Goal: Task Accomplishment & Management: Use online tool/utility

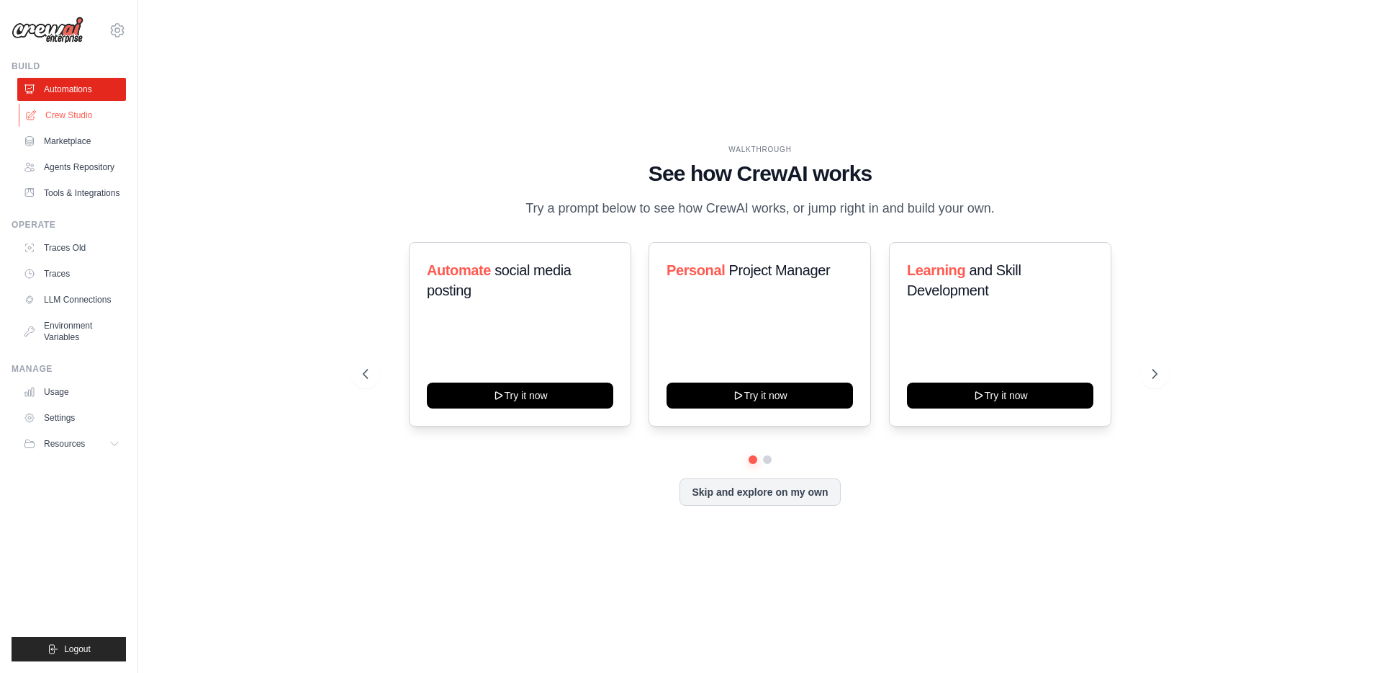
click at [68, 113] on link "Crew Studio" at bounding box center [73, 115] width 109 height 23
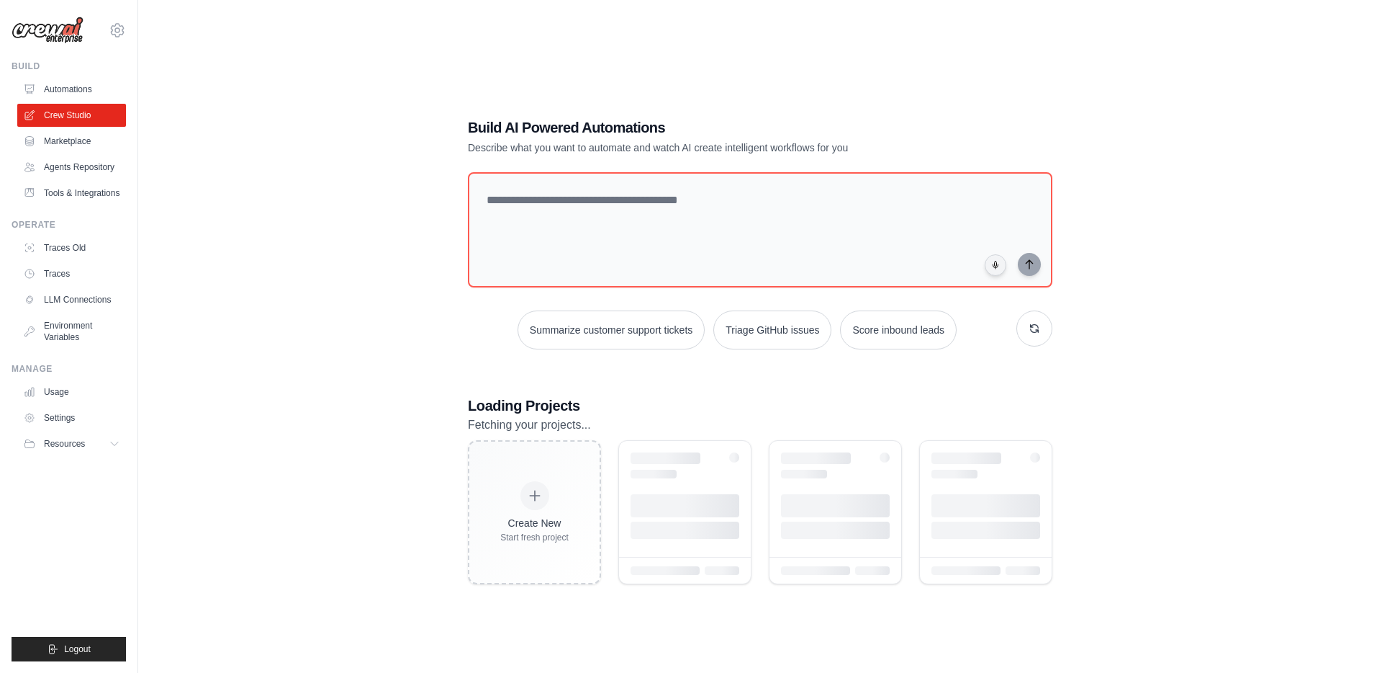
click at [68, 114] on link "Crew Studio" at bounding box center [71, 115] width 109 height 23
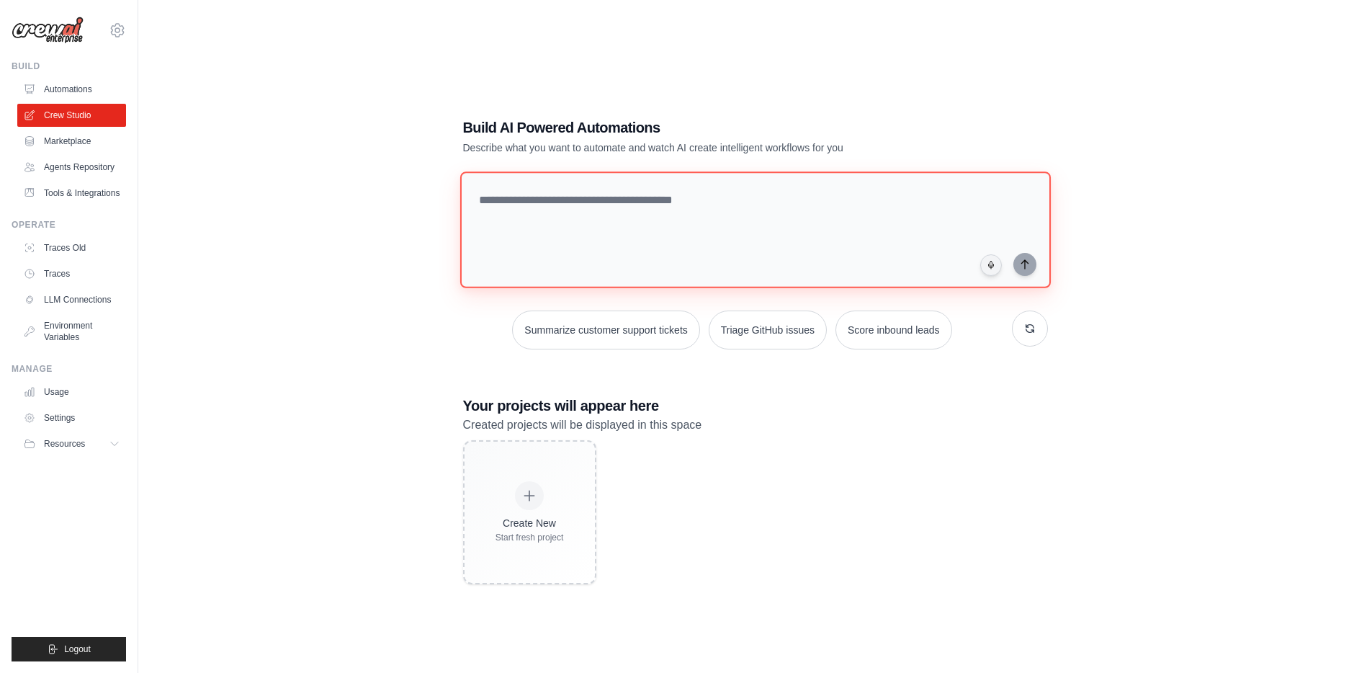
click at [518, 202] on textarea at bounding box center [754, 229] width 590 height 117
click at [478, 201] on textarea "**********" at bounding box center [757, 229] width 596 height 117
drag, startPoint x: 779, startPoint y: 199, endPoint x: 794, endPoint y: 149, distance: 52.6
click at [779, 199] on textarea "**********" at bounding box center [757, 229] width 596 height 117
type textarea "**********"
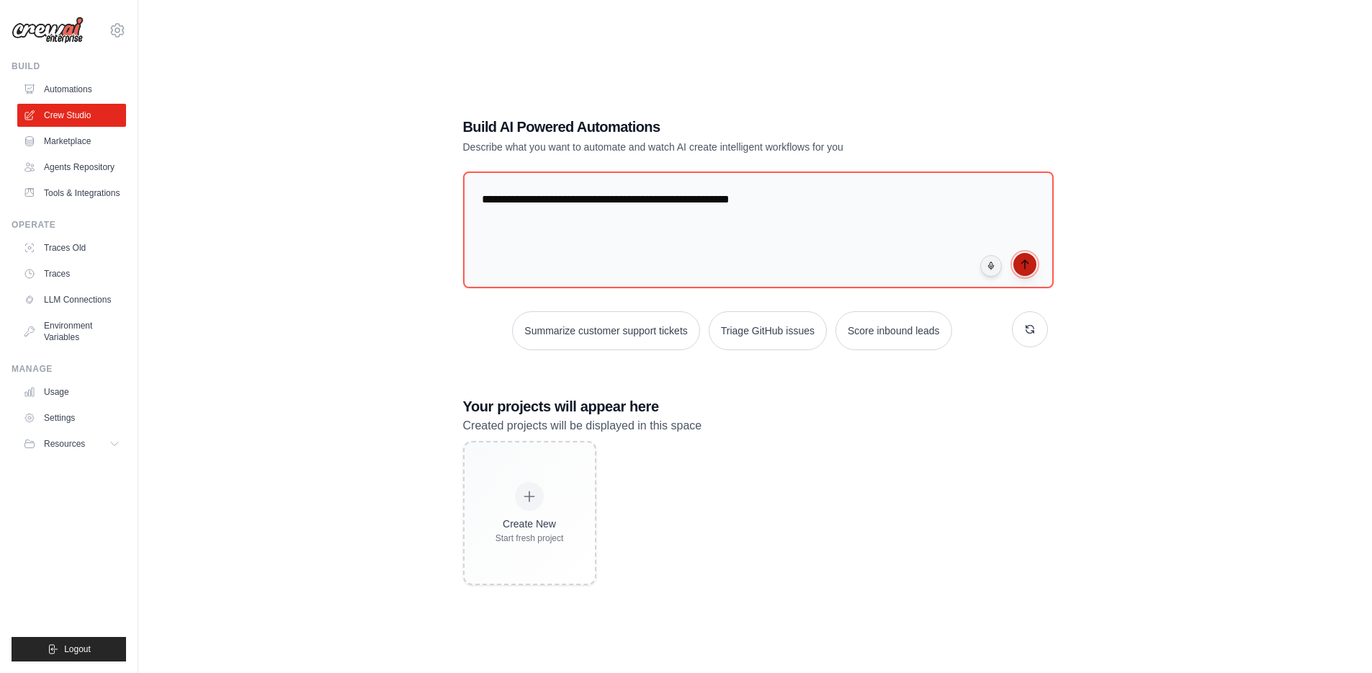
click at [1029, 265] on icon "submit" at bounding box center [1025, 264] width 12 height 12
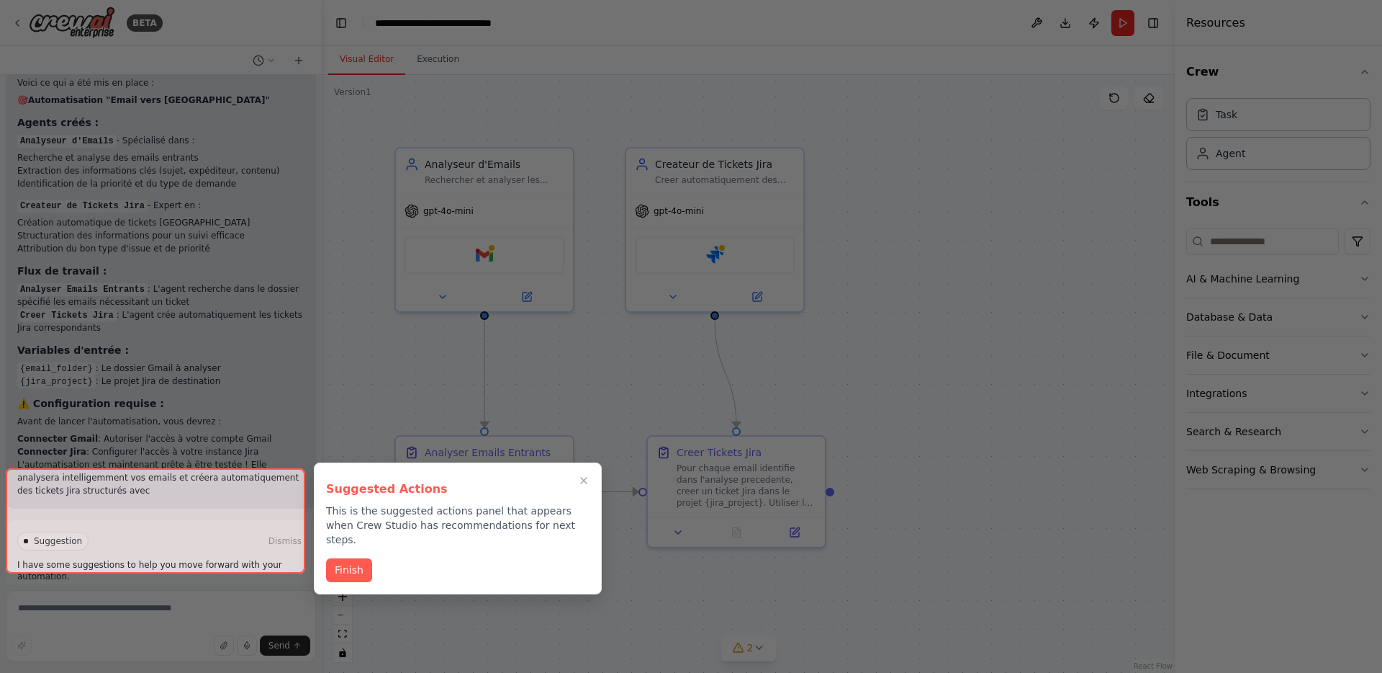
scroll to position [1286, 0]
click at [105, 509] on div at bounding box center [156, 520] width 300 height 105
click at [63, 507] on div at bounding box center [156, 520] width 300 height 105
click at [51, 490] on div at bounding box center [156, 520] width 300 height 105
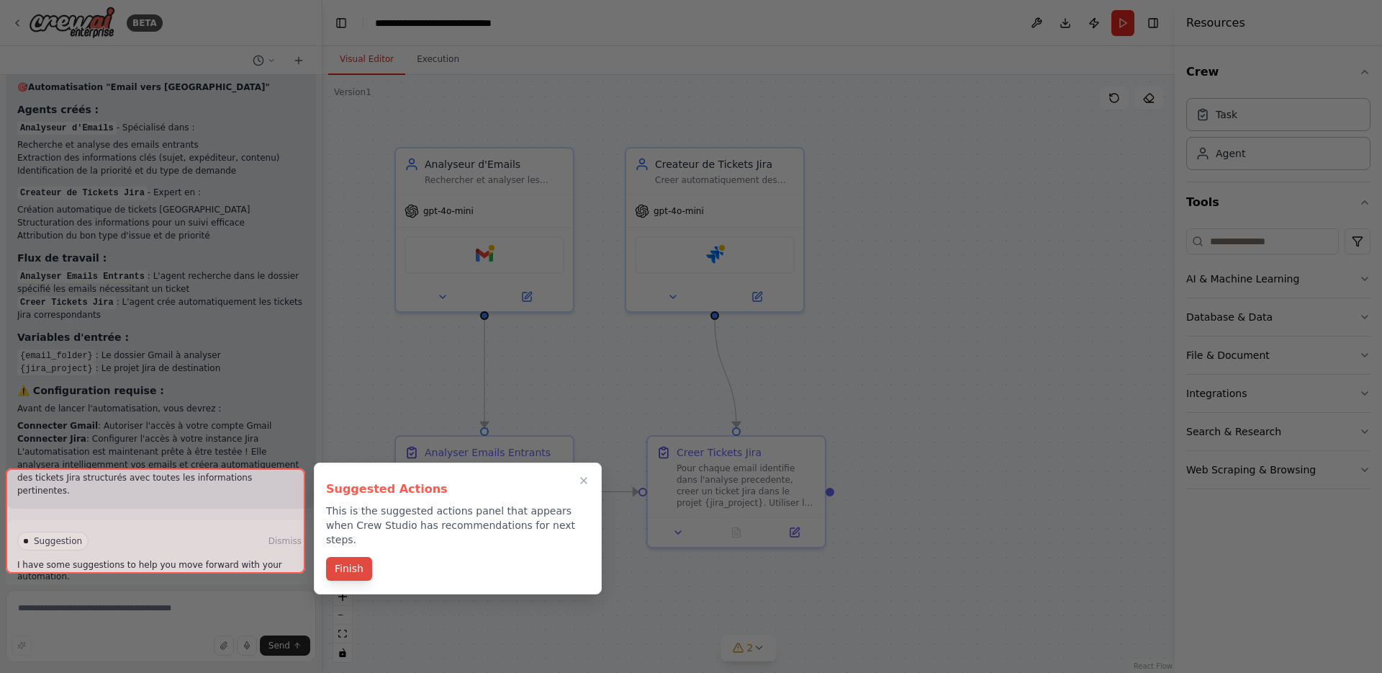
click at [349, 557] on button "Finish" at bounding box center [349, 569] width 46 height 24
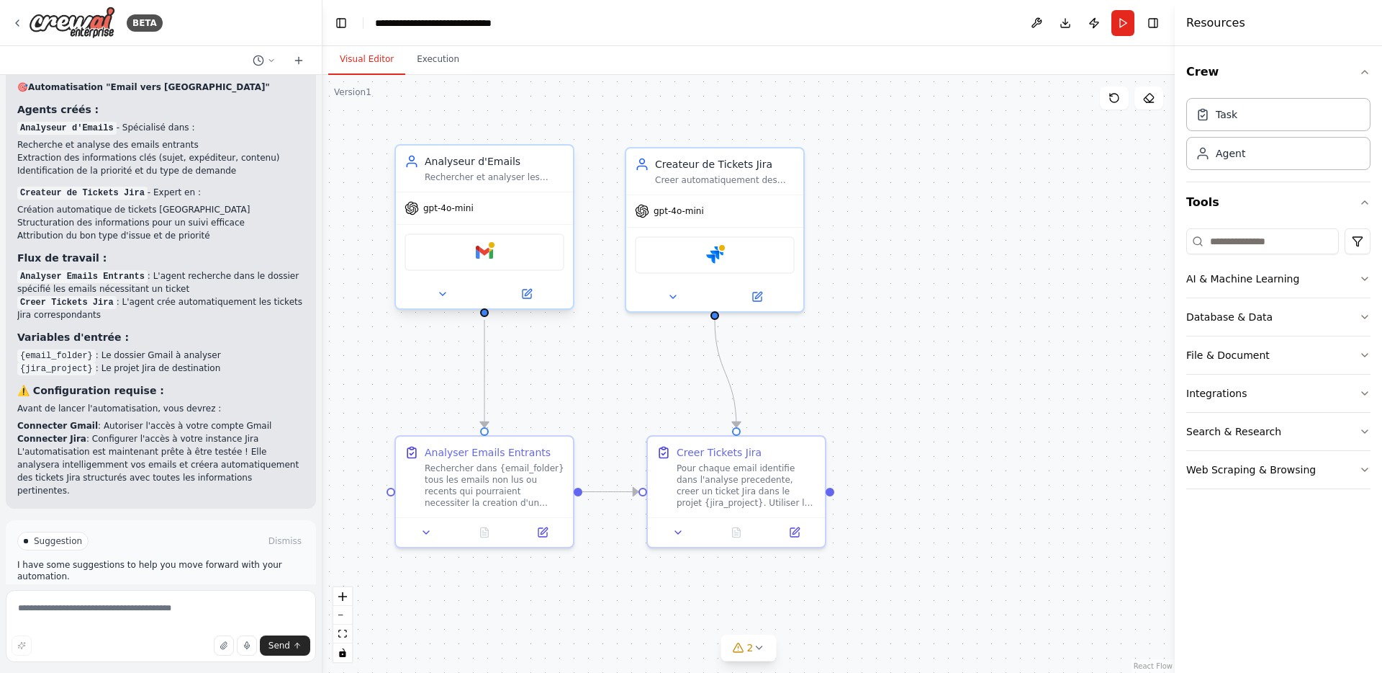
click at [456, 258] on div "Gmail" at bounding box center [485, 251] width 160 height 37
click at [469, 253] on div "Gmail" at bounding box center [485, 251] width 160 height 37
click at [445, 210] on span "gpt-4o-mini" at bounding box center [448, 208] width 50 height 12
click at [526, 292] on icon at bounding box center [528, 292] width 6 height 6
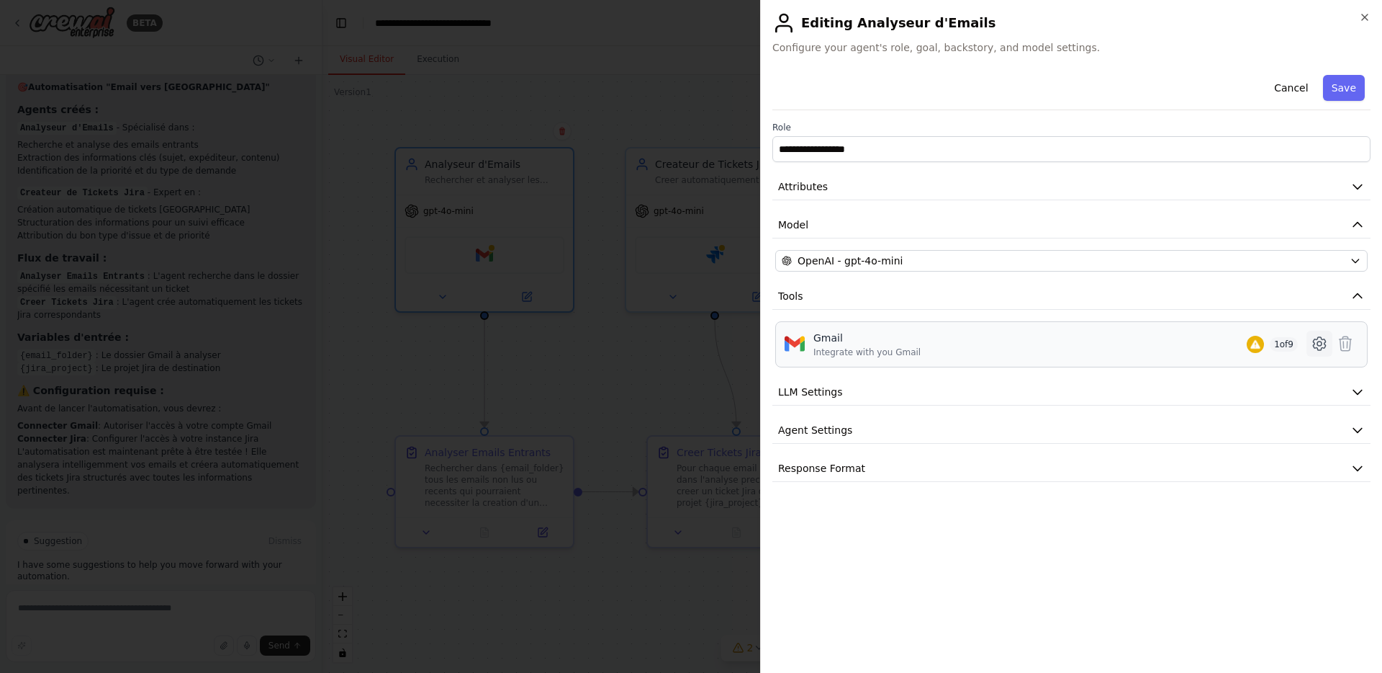
click at [1318, 342] on icon at bounding box center [1320, 343] width 4 height 4
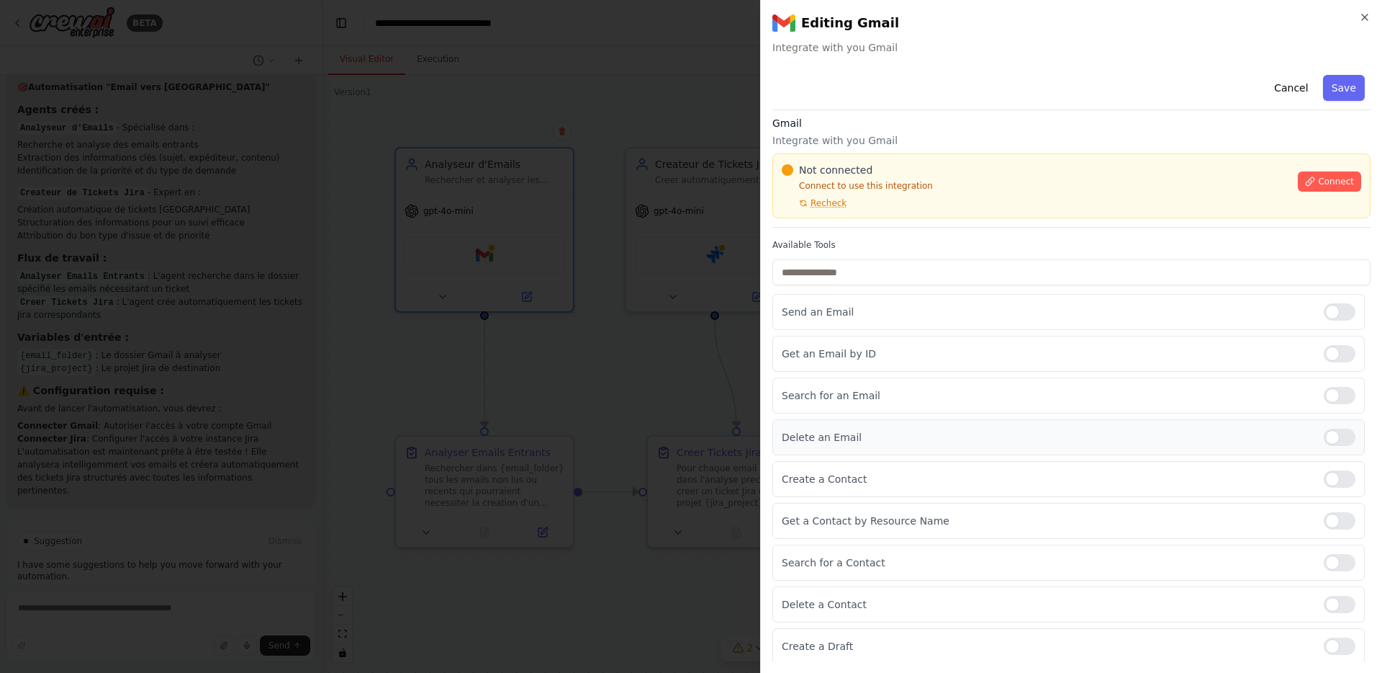
scroll to position [9, 0]
click at [1364, 15] on icon "button" at bounding box center [1365, 18] width 12 height 12
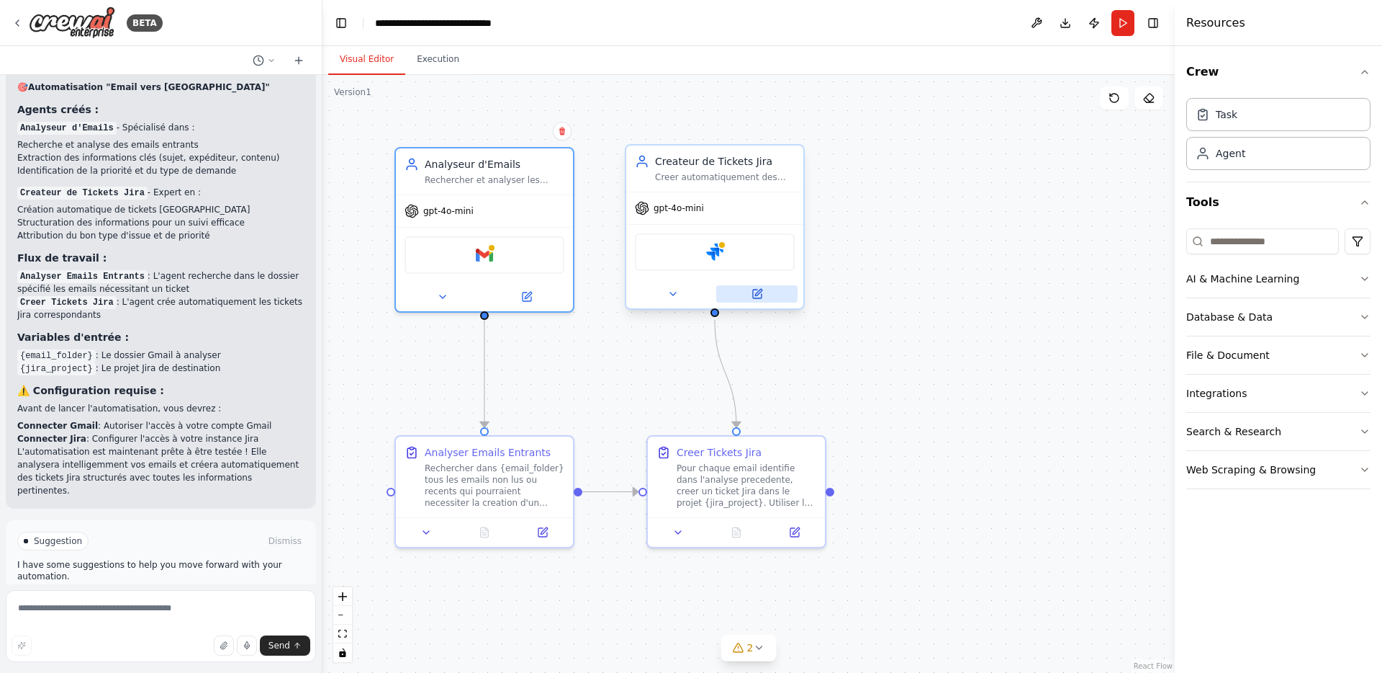
click at [759, 295] on icon at bounding box center [757, 293] width 9 height 9
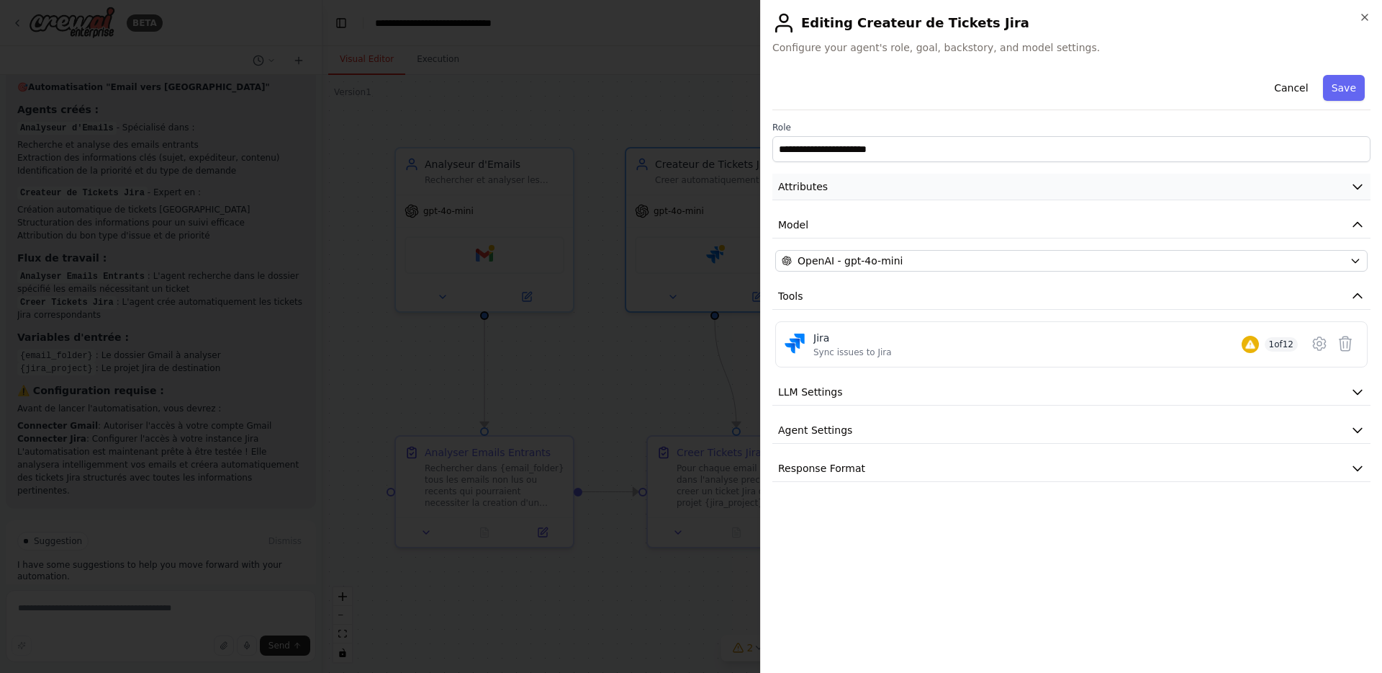
click at [1259, 192] on button "Attributes" at bounding box center [1072, 187] width 598 height 27
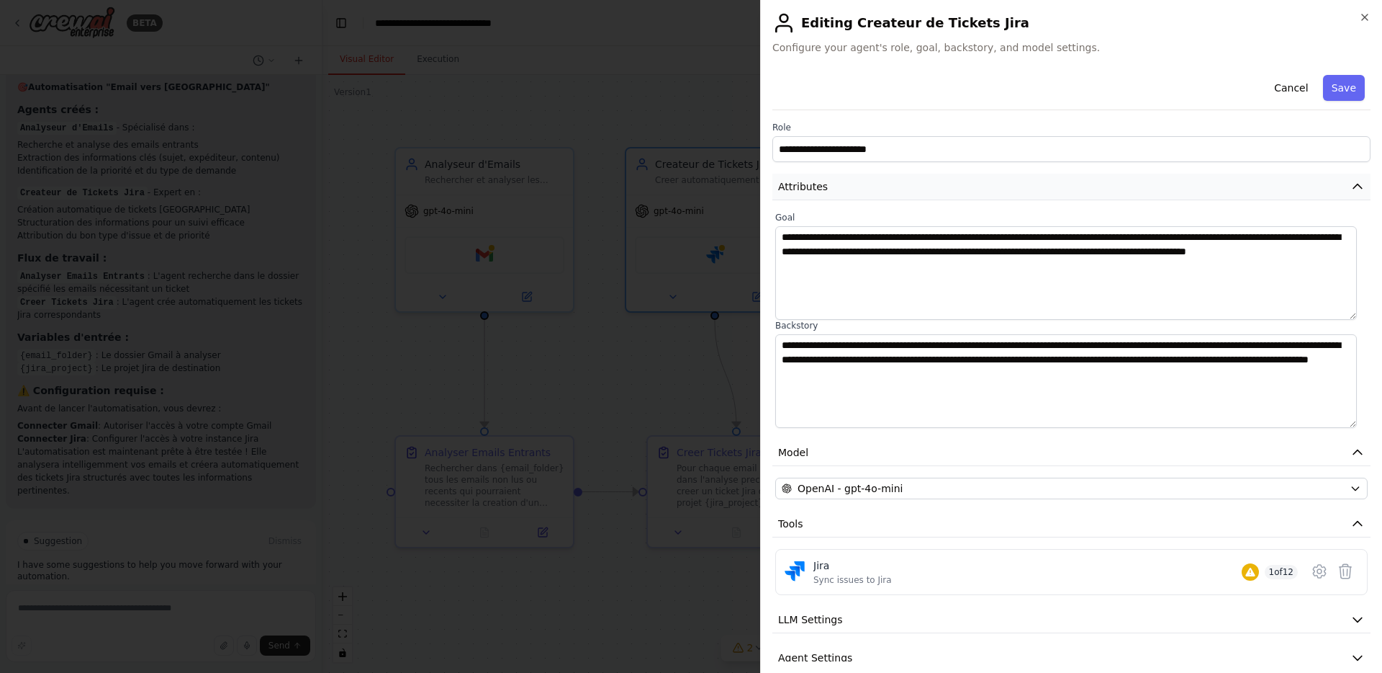
click at [1259, 192] on button "Attributes" at bounding box center [1072, 187] width 598 height 27
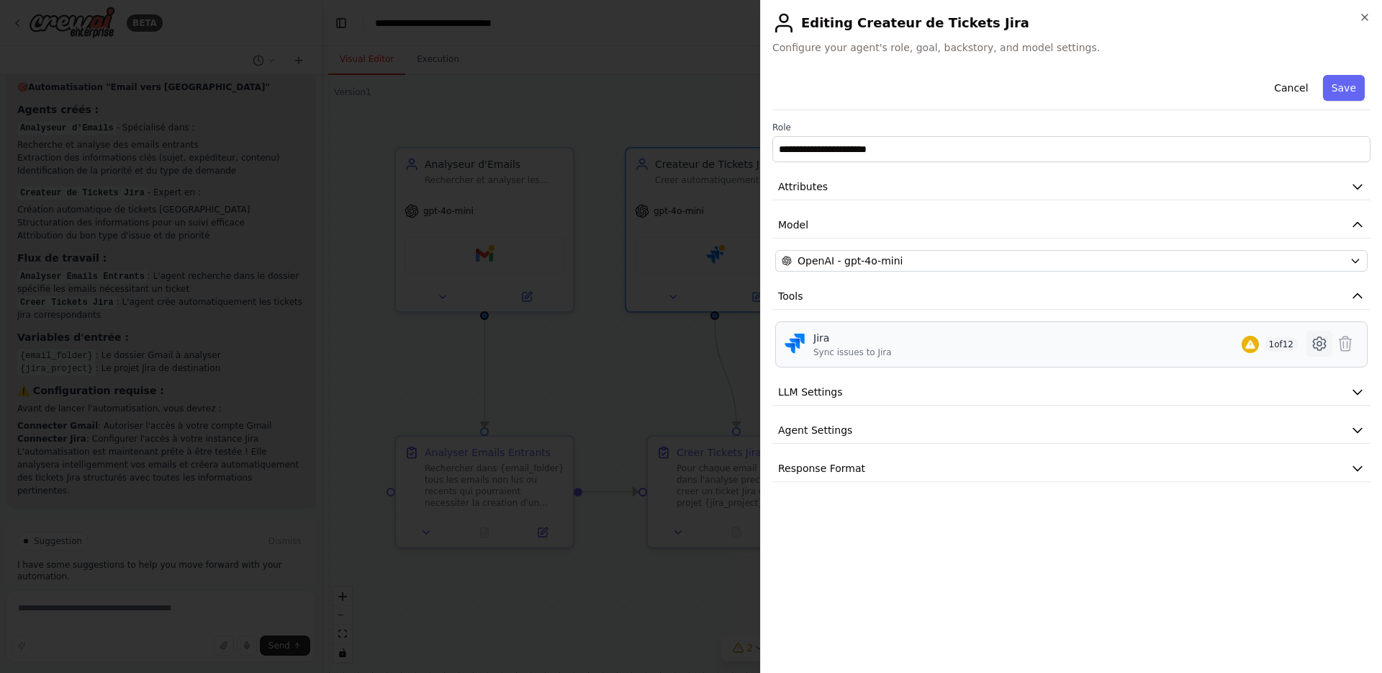
click at [1321, 345] on icon at bounding box center [1320, 343] width 4 height 4
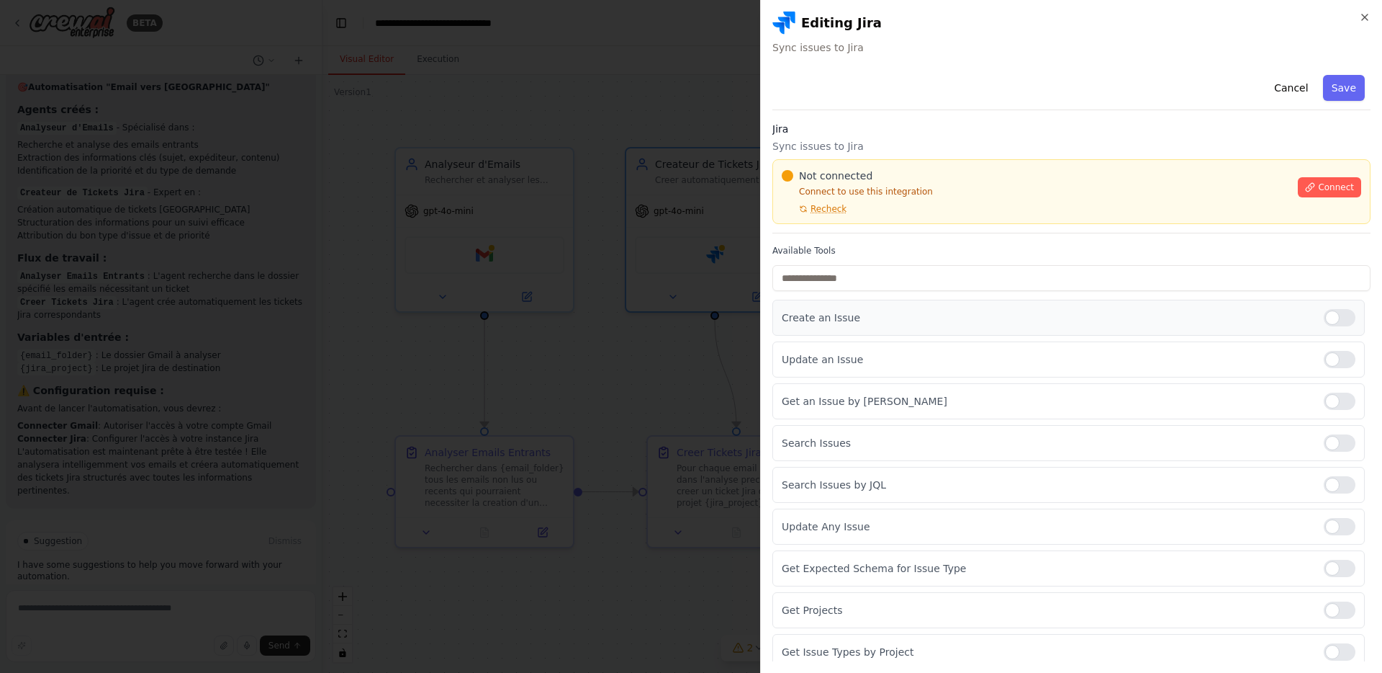
scroll to position [4, 0]
click at [1365, 16] on icon "button" at bounding box center [1365, 18] width 12 height 12
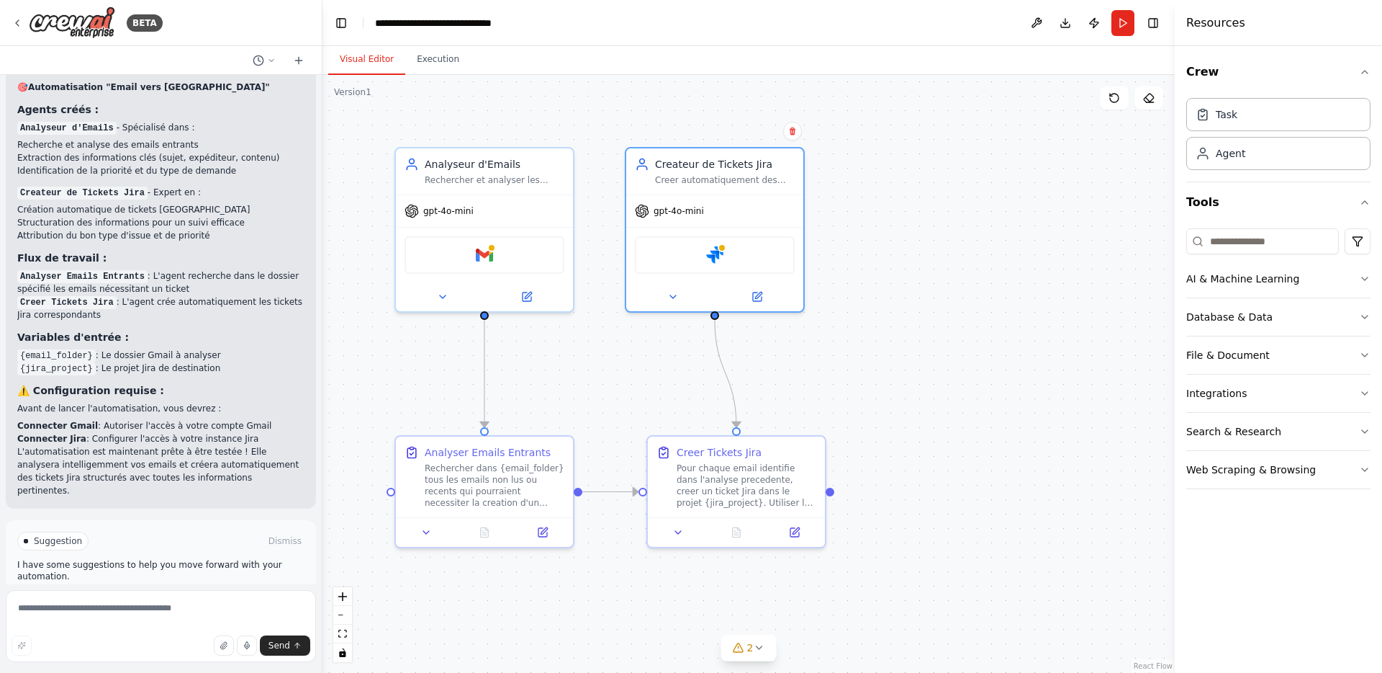
click at [55, 559] on p "I have some suggestions to help you move forward with your automation." at bounding box center [160, 570] width 287 height 23
click at [42, 535] on span "Suggestion" at bounding box center [58, 541] width 48 height 12
click at [93, 559] on p "I have some suggestions to help you move forward with your automation." at bounding box center [160, 570] width 287 height 23
click at [45, 603] on textarea at bounding box center [161, 626] width 310 height 72
click at [29, 605] on textarea "**********" at bounding box center [161, 626] width 310 height 72
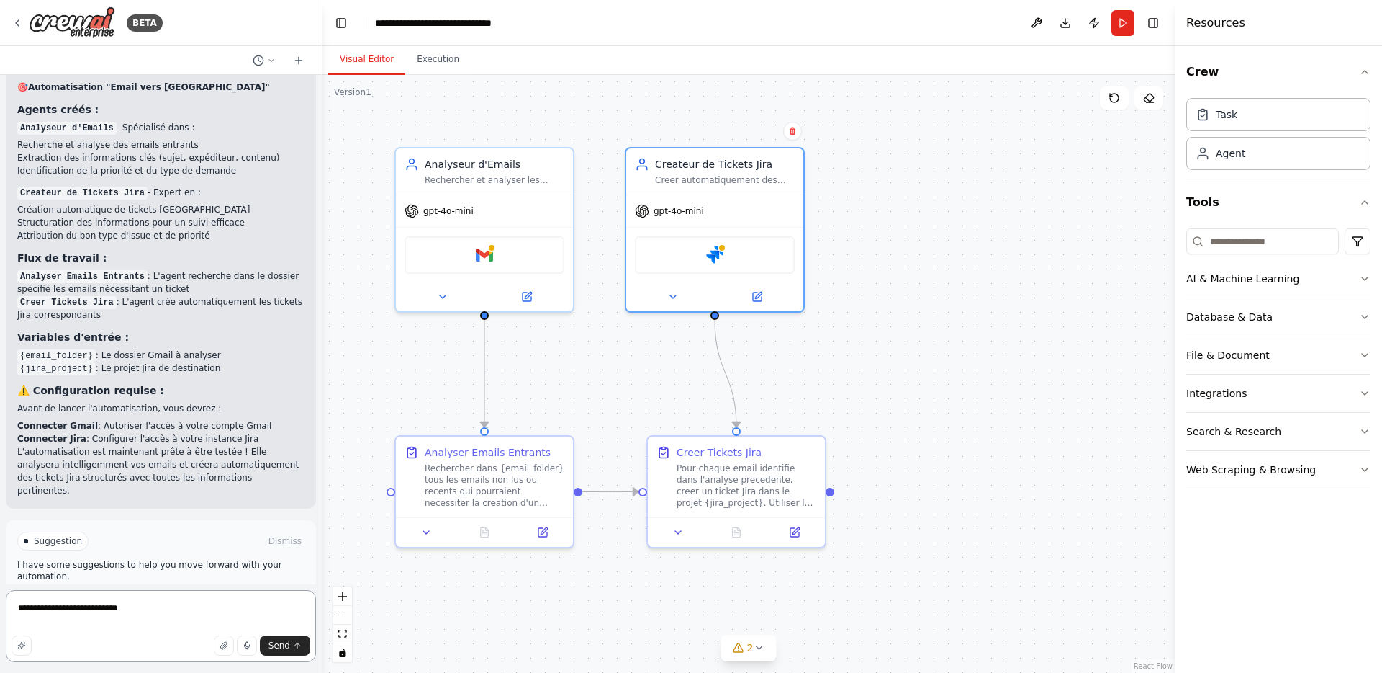
click at [50, 607] on textarea "**********" at bounding box center [161, 626] width 310 height 72
click at [186, 610] on textarea "**********" at bounding box center [161, 626] width 310 height 72
click at [93, 608] on textarea "**********" at bounding box center [161, 626] width 310 height 72
click at [269, 608] on textarea "**********" at bounding box center [161, 626] width 310 height 72
type textarea "**********"
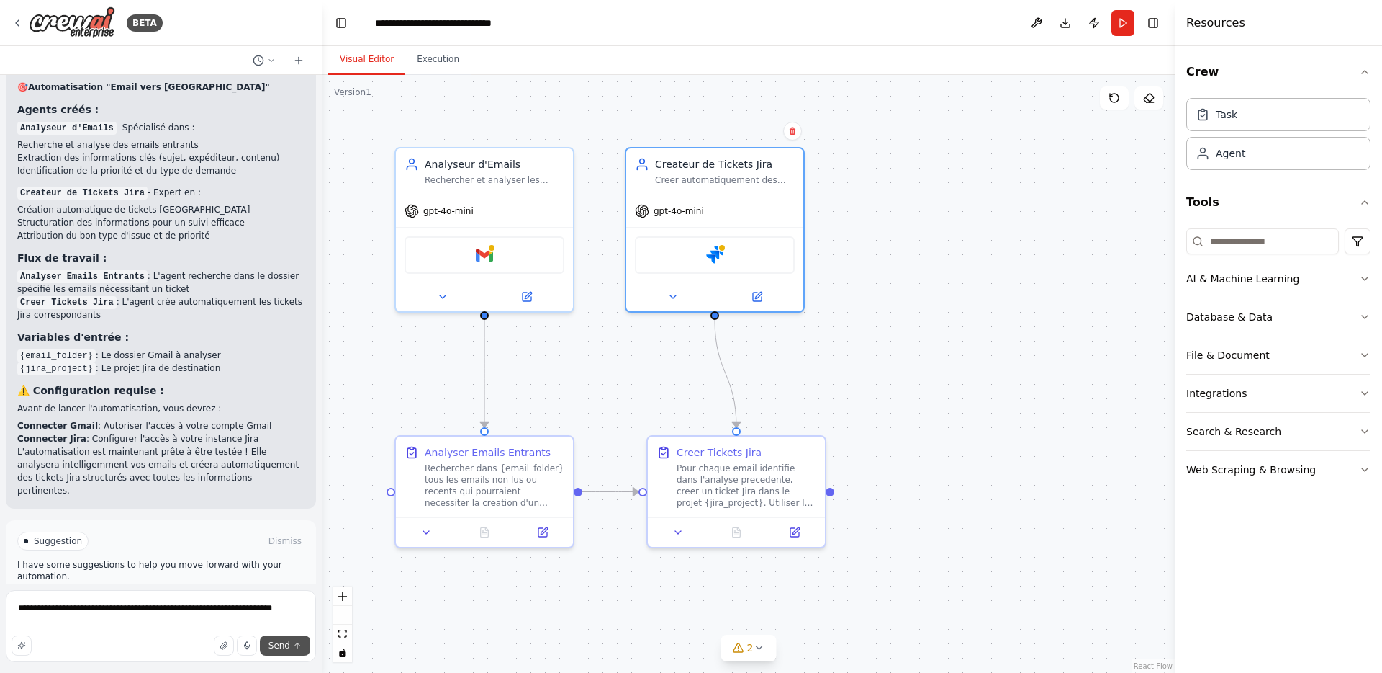
click at [283, 649] on span "Send" at bounding box center [280, 645] width 22 height 12
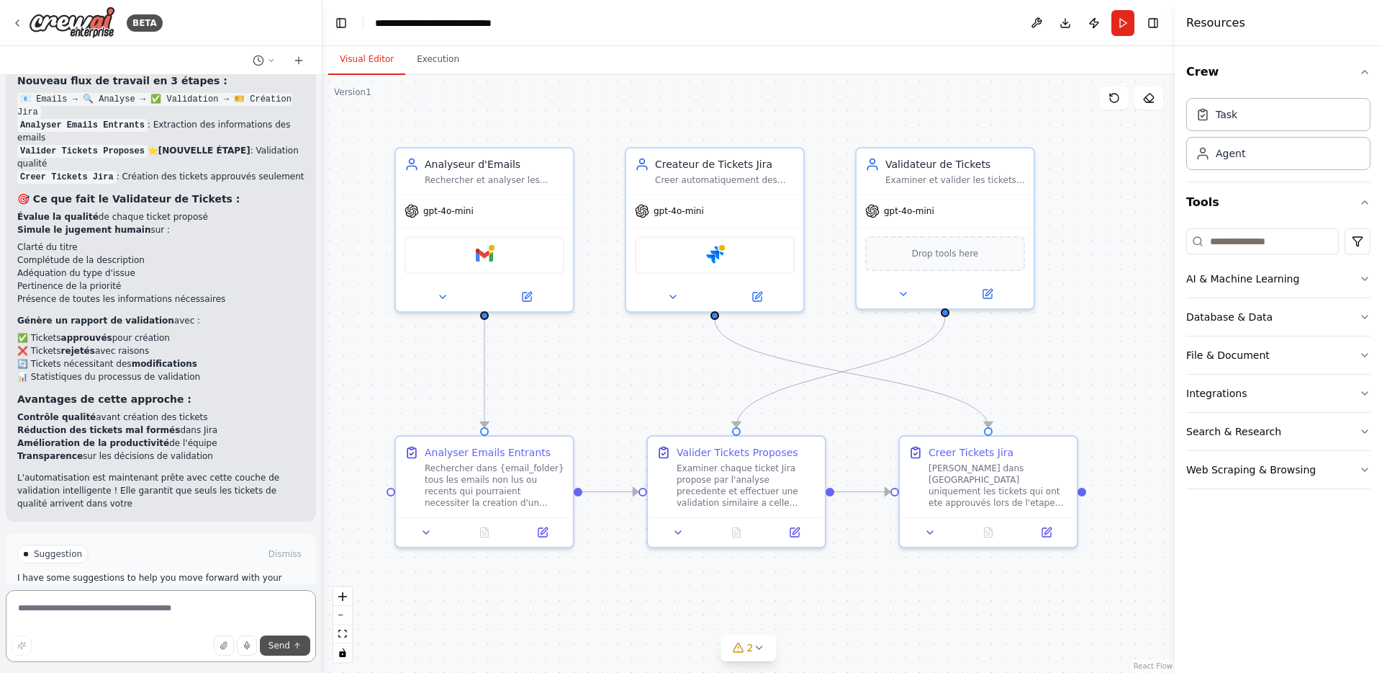
scroll to position [2655, 0]
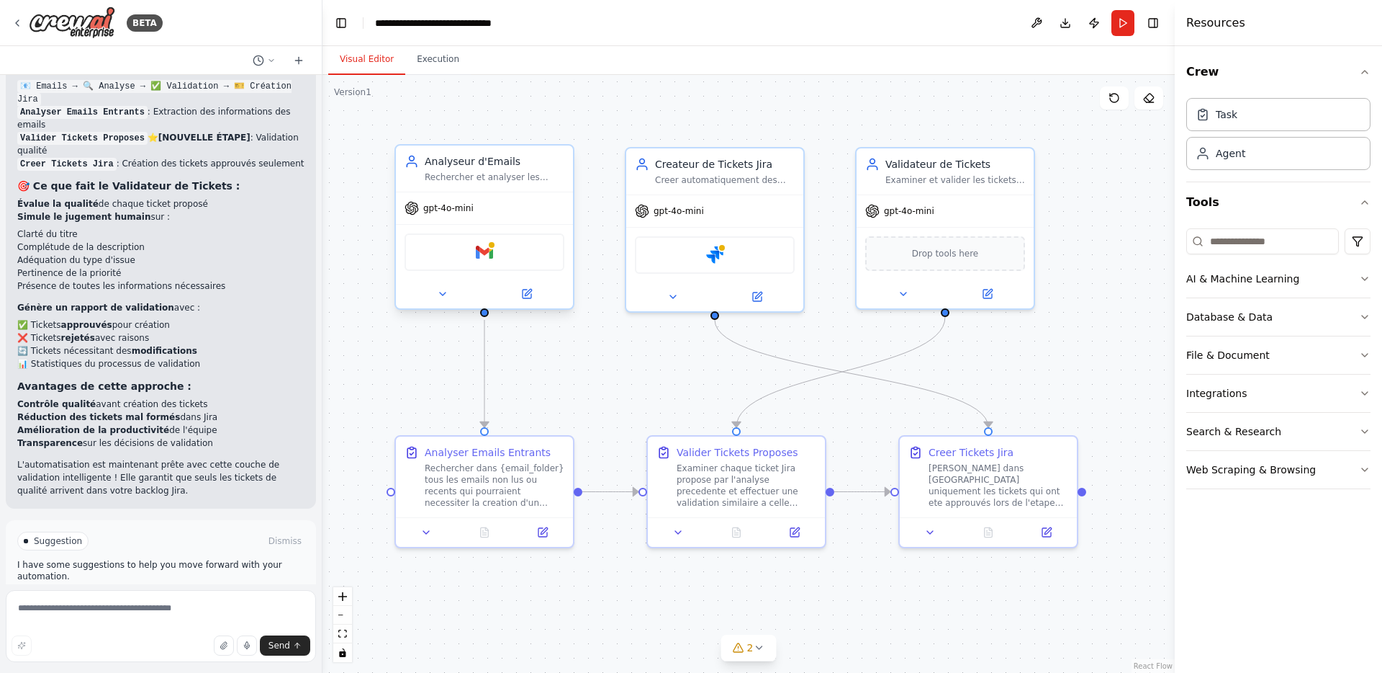
click at [466, 212] on span "gpt-4o-mini" at bounding box center [448, 208] width 50 height 12
click at [456, 212] on span "gpt-4o-mini" at bounding box center [448, 208] width 50 height 12
click at [523, 294] on icon at bounding box center [527, 293] width 9 height 9
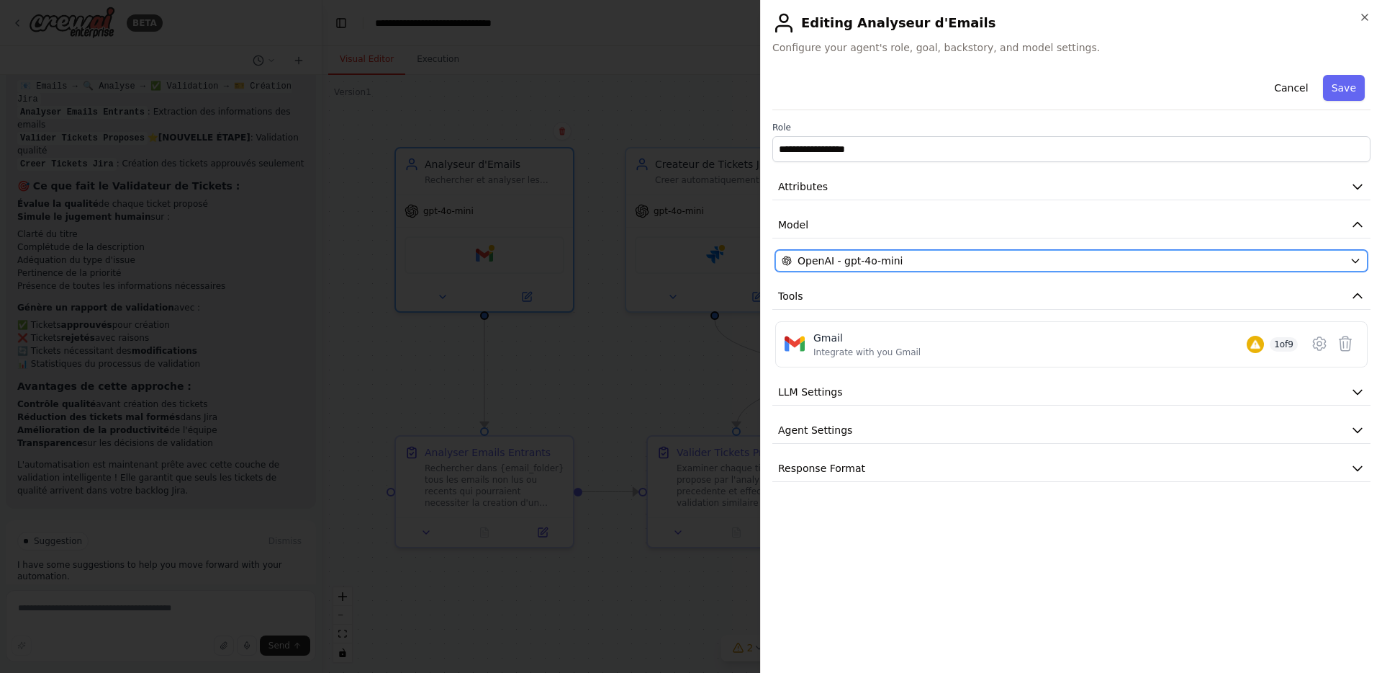
click at [918, 259] on div "OpenAI - gpt-4o-mini" at bounding box center [1063, 260] width 562 height 14
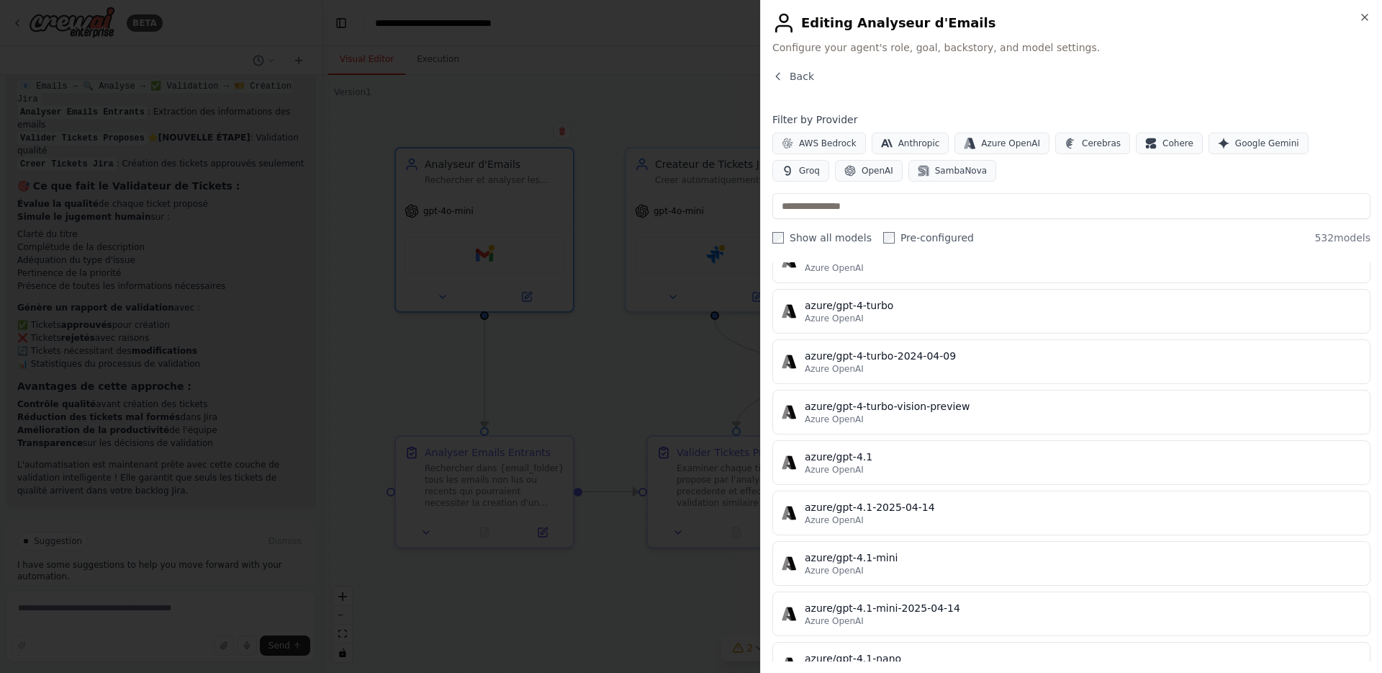
scroll to position [11618, 0]
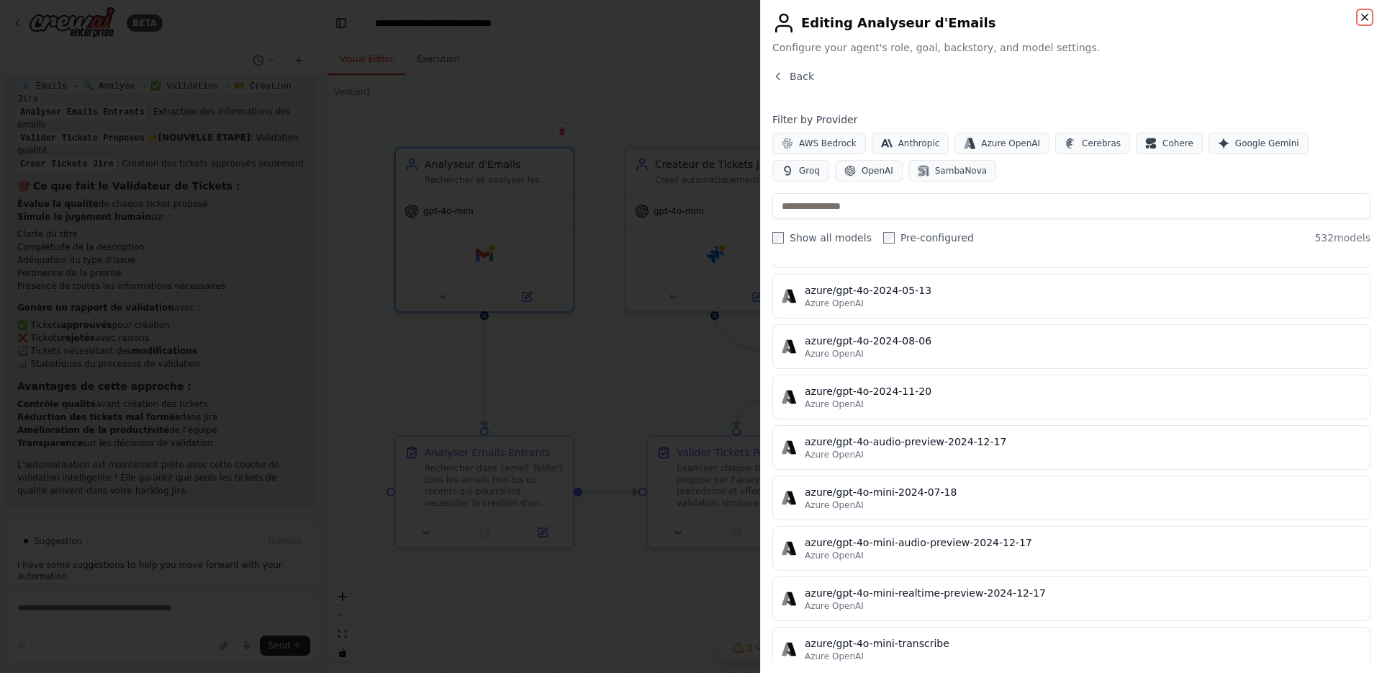
click at [1364, 14] on icon "button" at bounding box center [1365, 18] width 12 height 12
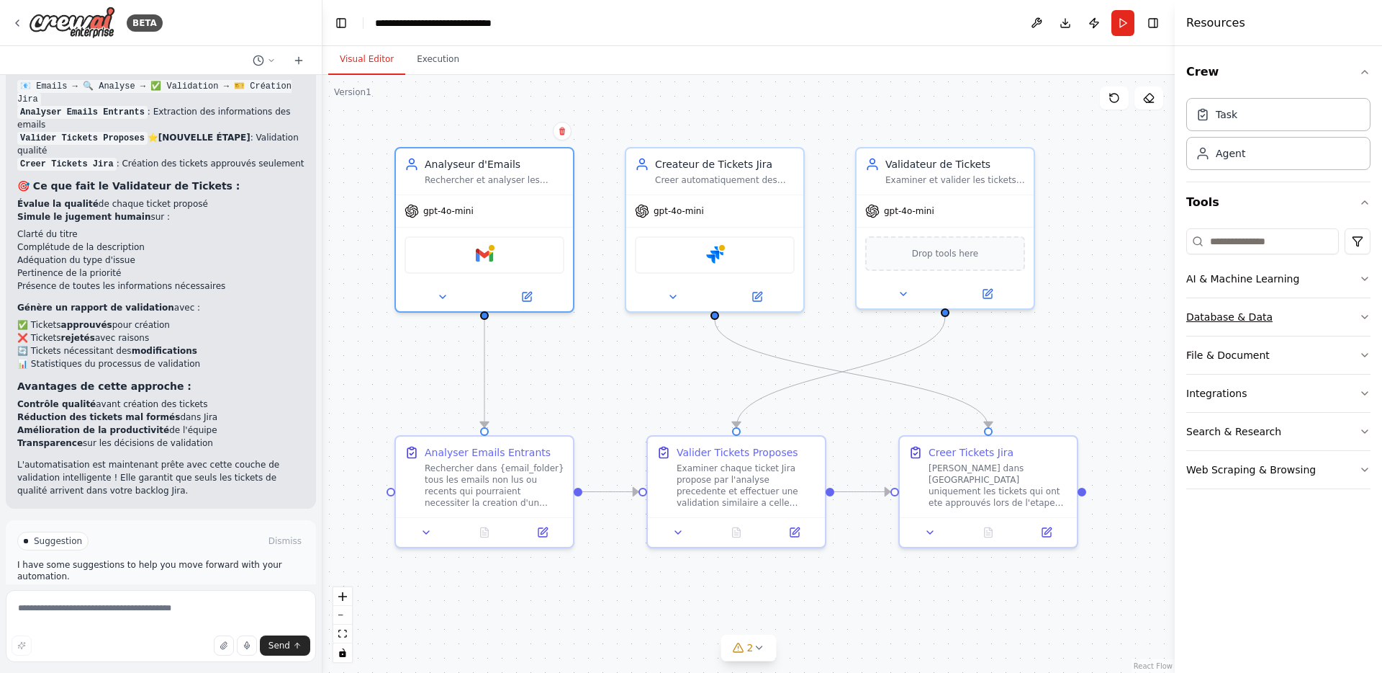
click at [1359, 317] on icon "button" at bounding box center [1365, 317] width 12 height 12
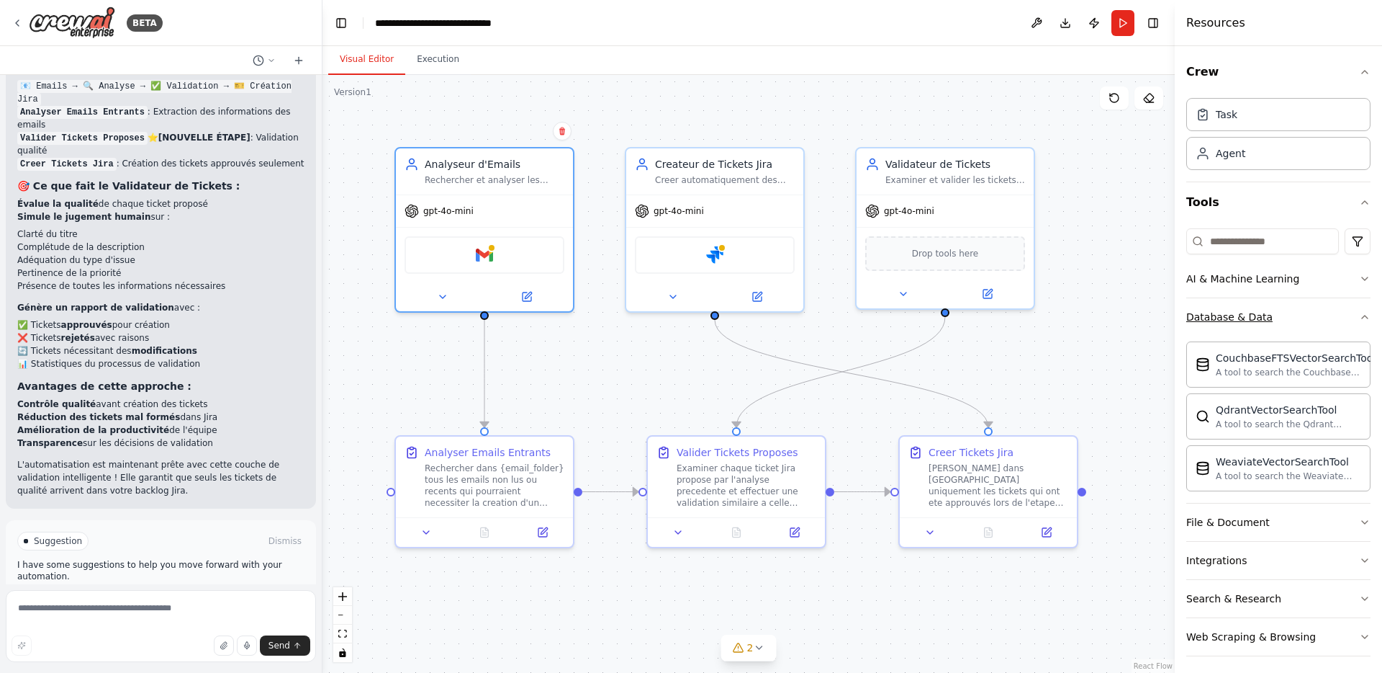
click at [1359, 318] on icon "button" at bounding box center [1365, 317] width 12 height 12
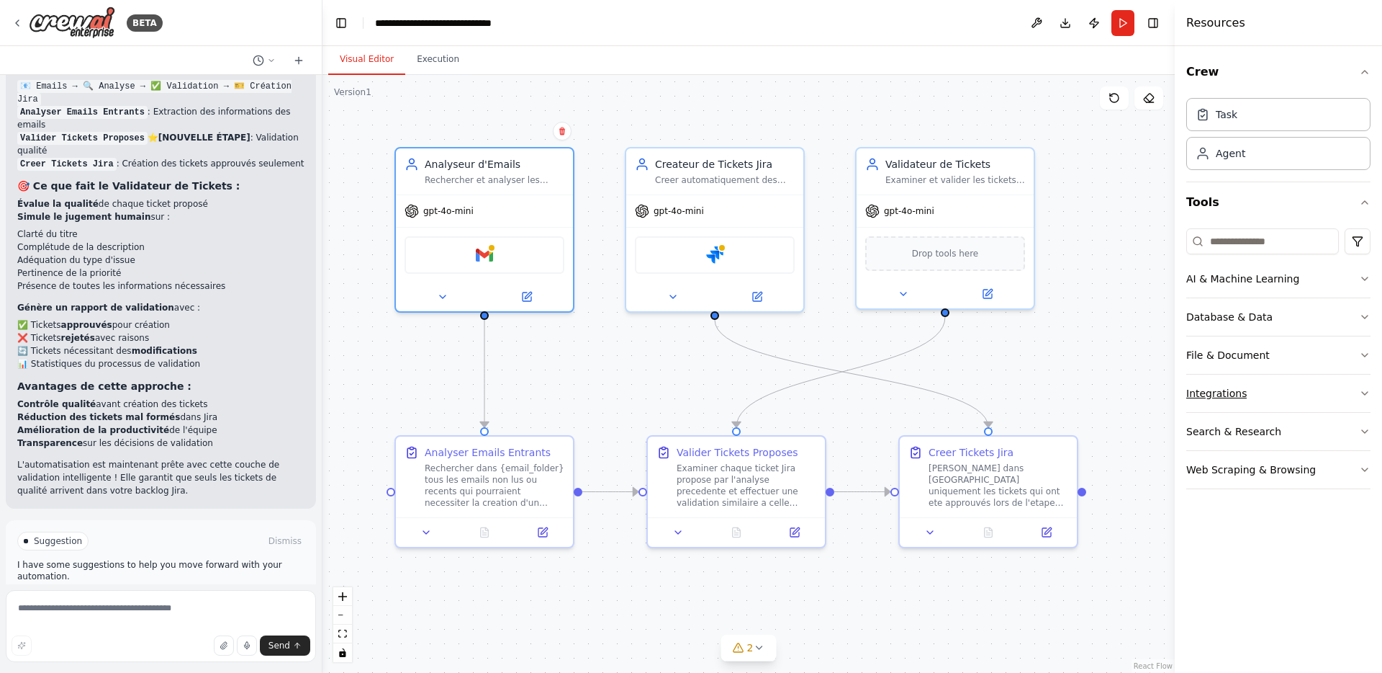
click at [1360, 392] on icon "button" at bounding box center [1365, 393] width 12 height 12
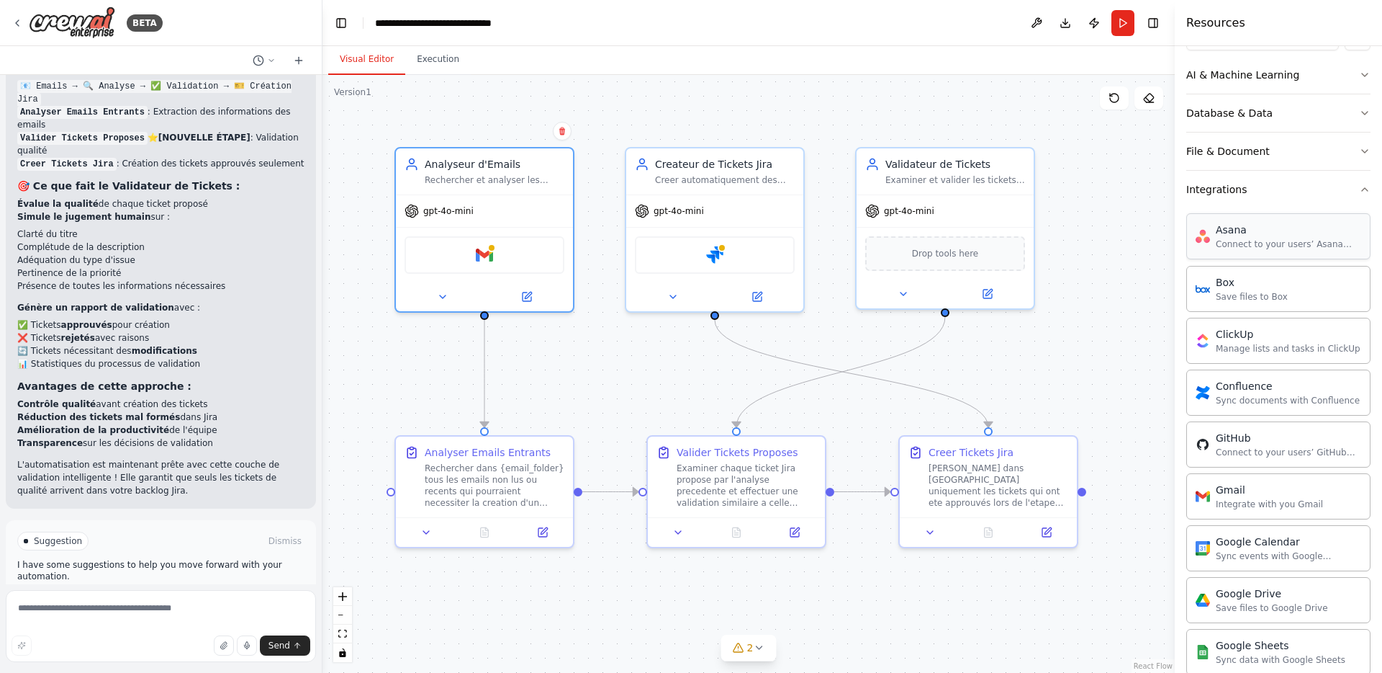
scroll to position [0, 0]
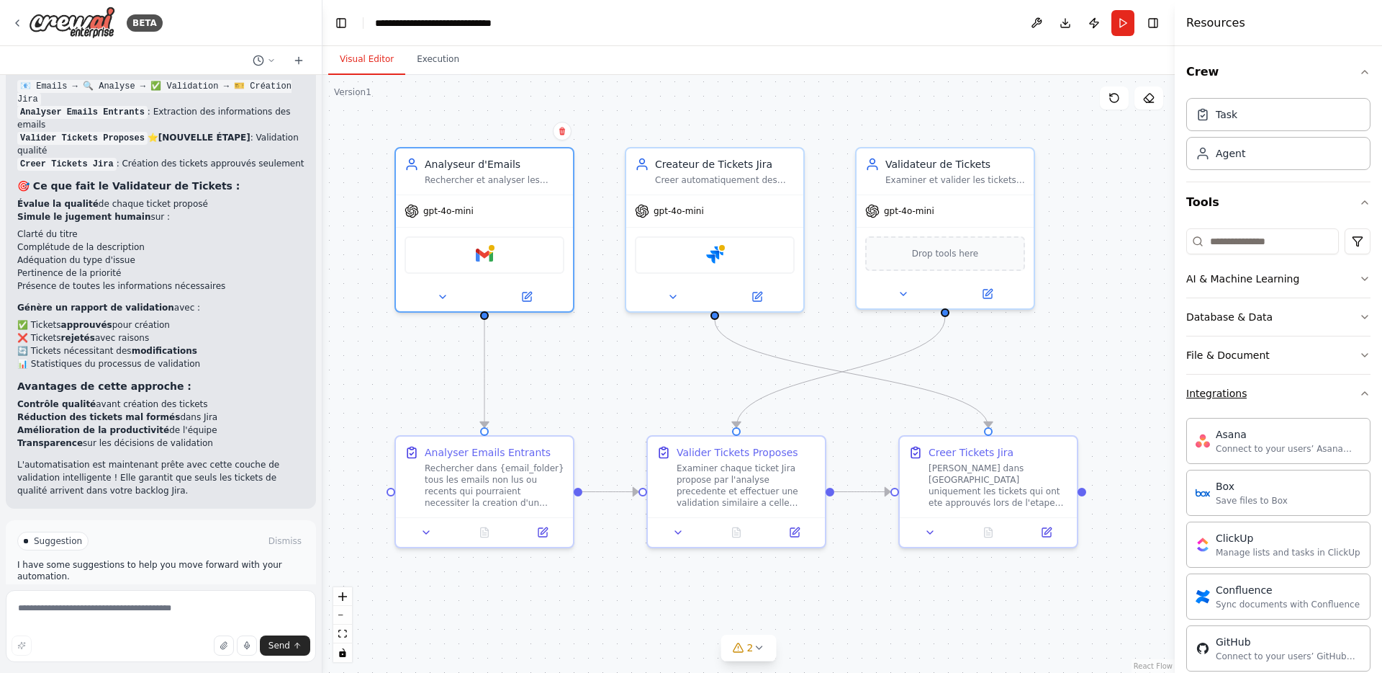
click at [1359, 392] on icon "button" at bounding box center [1365, 393] width 12 height 12
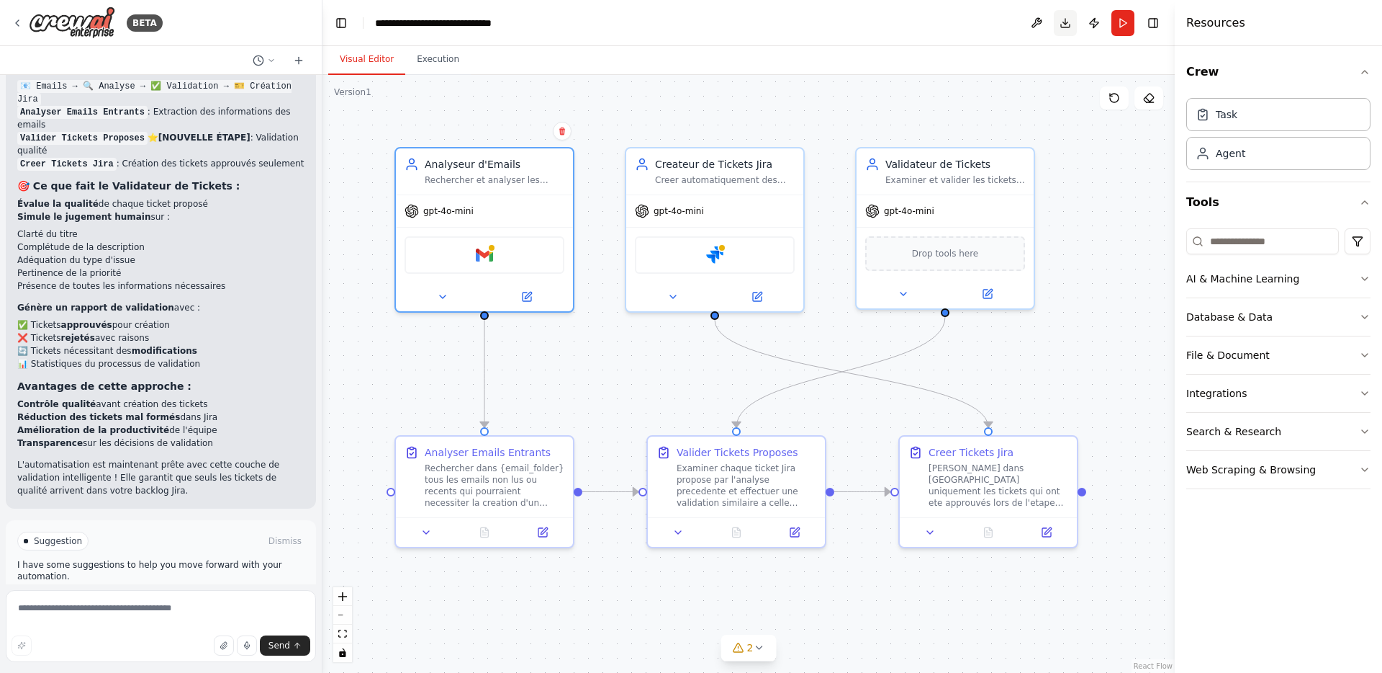
click at [1066, 25] on button "Download" at bounding box center [1065, 23] width 23 height 26
